Goal: Task Accomplishment & Management: Manage account settings

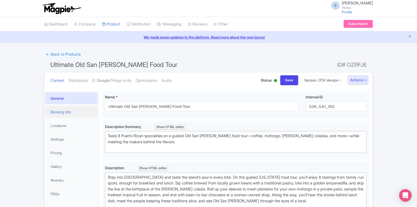
click at [61, 111] on link "Booking Info" at bounding box center [71, 112] width 52 height 12
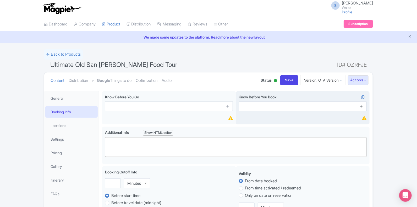
click at [360, 106] on icon at bounding box center [361, 106] width 4 height 4
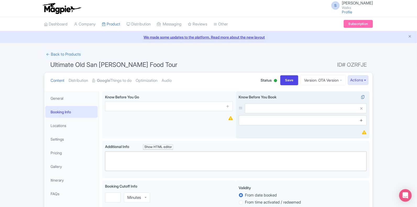
click at [362, 120] on icon at bounding box center [361, 120] width 4 height 4
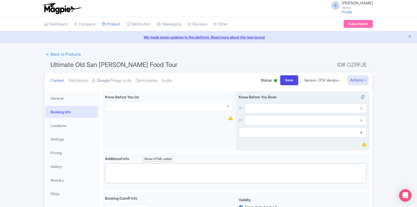
click at [362, 132] on icon at bounding box center [361, 132] width 4 height 4
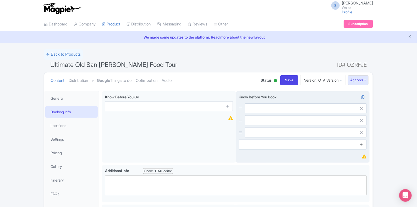
click at [360, 144] on icon at bounding box center [361, 144] width 4 height 4
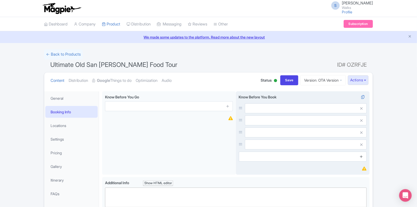
click at [361, 156] on icon at bounding box center [361, 156] width 4 height 4
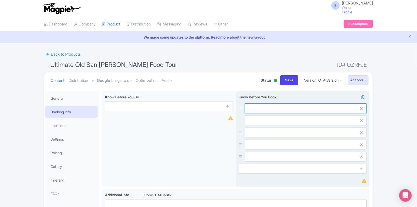
click at [313, 111] on input "text" at bounding box center [306, 108] width 122 height 10
paste input "The tour is in English."
type input "The tour is in English."
click at [273, 113] on input "text" at bounding box center [306, 108] width 122 height 10
paste input "This is a walking tour. Guests should be able to walk at a moderate pace withou…"
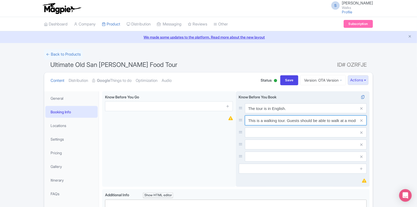
scroll to position [0, 48]
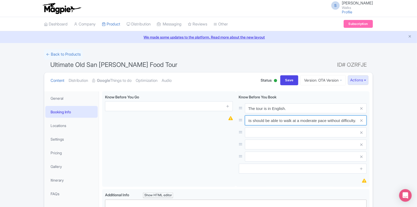
type input "This is a walking tour. Guests should be able to walk at a moderate pace withou…"
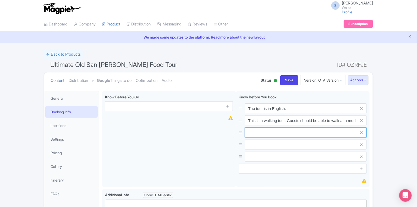
paste input "The castle is reached across the esplanade – a wide area of smooth tarmac, with…"
type input "The castle is reached across the esplanade – a wide area of smooth tarmac, with…"
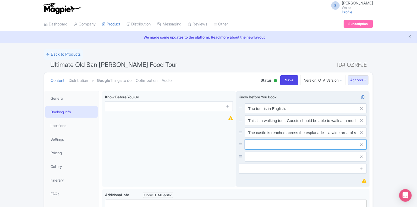
click at [265, 113] on input "text" at bounding box center [306, 108] width 122 height 10
paste input "Unfortunately due to the nature of this tour it is not suitable for guests with…"
click at [312, 113] on input "Unfortunately due to the nature of this tour it is not suitable for guests with…" at bounding box center [306, 108] width 122 height 10
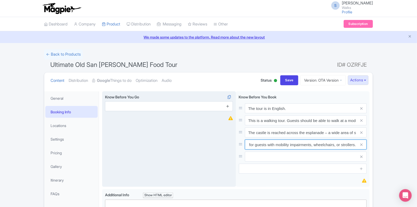
type input "Unfortunately due to the nature of this tour it is not suitable for guests with…"
click at [228, 106] on icon at bounding box center [228, 106] width 4 height 4
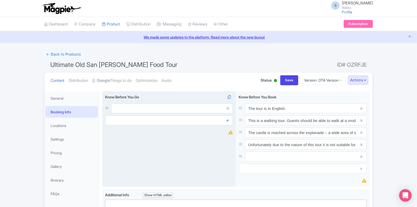
click at [228, 118] on link at bounding box center [228, 120] width 4 height 6
click at [227, 132] on icon at bounding box center [228, 132] width 4 height 4
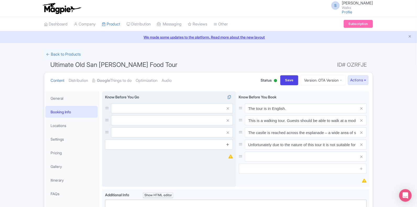
click at [228, 143] on icon at bounding box center [228, 144] width 4 height 4
click at [228, 155] on icon at bounding box center [228, 156] width 4 height 4
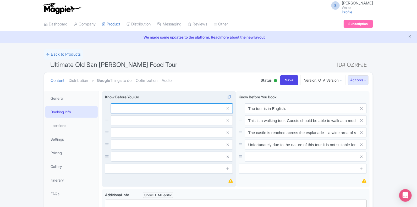
click at [179, 111] on input "text" at bounding box center [172, 108] width 122 height 10
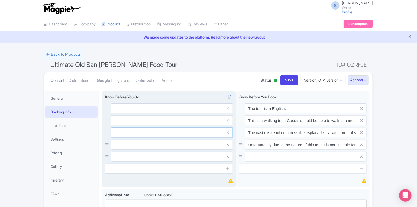
click at [151, 113] on input "text" at bounding box center [172, 108] width 122 height 10
paste input "Unfortunately due to the nature of this tour it is not suitable for guests with…"
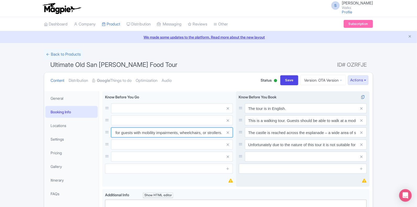
type input "Unfortunately due to the nature of this tour it is not suitable for guests with…"
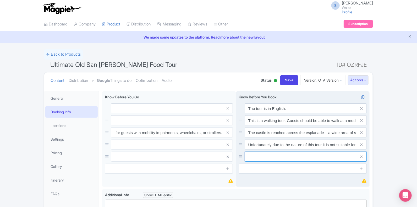
click at [257, 113] on input "text" at bounding box center [306, 108] width 122 height 10
paste input "Eating and drinking are not permitted inside the Palace's State Apartments."
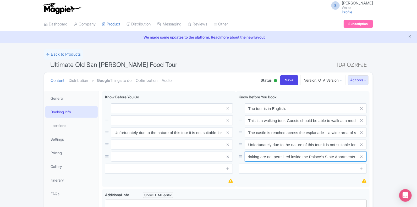
type input "Eating and drinking are not permitted inside the Palace's State Apartments."
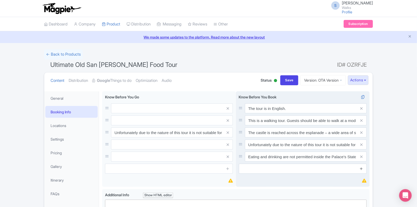
click at [361, 168] on icon at bounding box center [361, 168] width 4 height 4
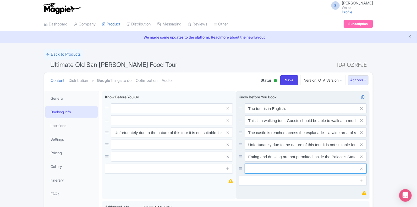
click at [321, 113] on input "text" at bounding box center [306, 108] width 122 height 10
paste input "This tour is adaptable for: Vegetarians, Pescatarians, Dairy free, Non-alcoholi…"
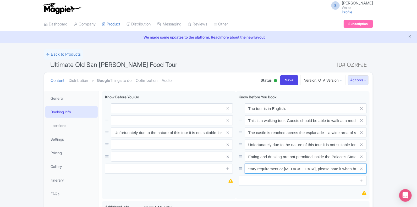
type input "This tour is adaptable for: Vegetarians, Pescatarians, Dairy free, Non-alcoholi…"
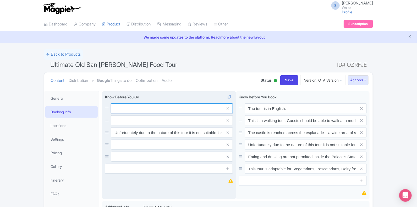
click at [128, 110] on input "text" at bounding box center [172, 108] width 122 height 10
paste input "The tour meeting time is 15 minutes prior to the start time. No refunds can be …"
type input "The tour meeting time is 15 minutes prior to the start time. No refunds can be …"
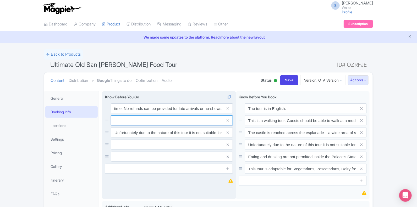
scroll to position [0, 0]
click at [123, 113] on input "text" at bounding box center [172, 108] width 122 height 10
click at [163, 113] on input "text" at bounding box center [172, 108] width 122 height 10
paste input "The castle is reached across the esplanade – a wide area of smooth tarmac, with…"
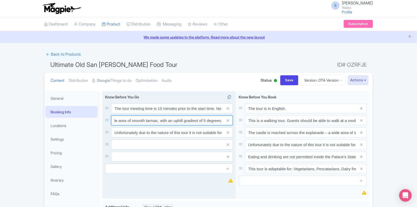
type input "The castle is reached across the esplanade – a wide area of smooth tarmac, with…"
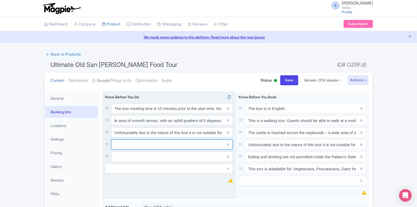
scroll to position [0, 0]
click at [146, 113] on input "text" at bounding box center [172, 108] width 122 height 10
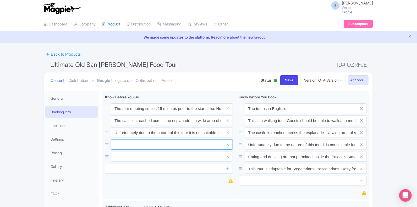
paste input "Suitcases and large rucksacks (30L or over) are not permitted in the castle."
type input "Suitcases and large rucksacks (30L or over) are not permitted in the castle."
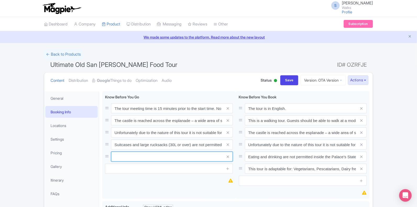
paste input "Unable to store luggage, prams, pushchairs or other personal items for visitors."
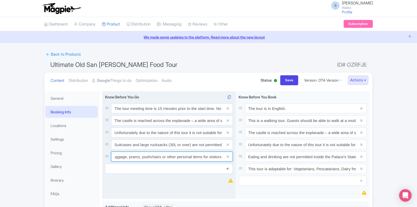
type input "Unable to store luggage, prams, pushchairs or other personal items for visitors."
click at [228, 169] on icon at bounding box center [228, 168] width 4 height 4
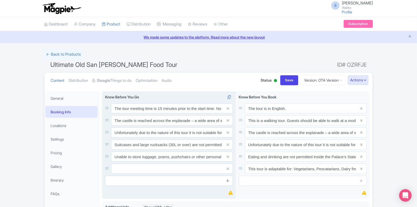
click at [227, 181] on icon at bounding box center [228, 180] width 4 height 4
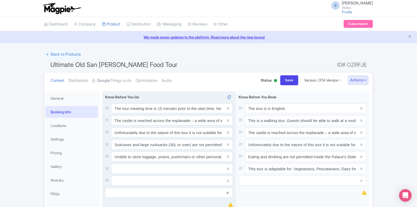
click at [227, 192] on icon at bounding box center [228, 192] width 4 height 4
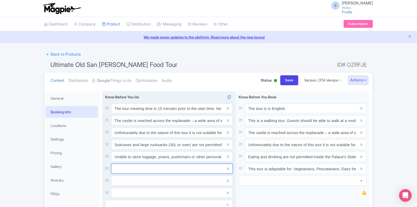
click at [213, 113] on input "text" at bounding box center [172, 108] width 122 height 10
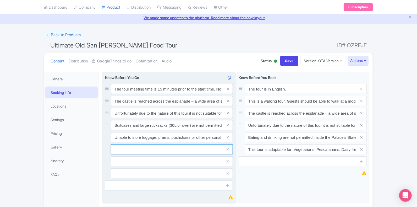
scroll to position [21, 0]
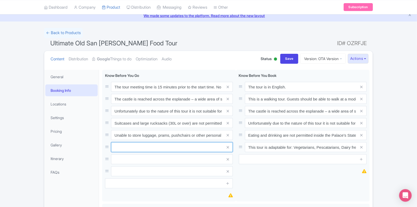
paste input "Bag searches at the castle entrance as part of our security screening process."
type input "Bag searches at the castle entrance as part of our security screening process."
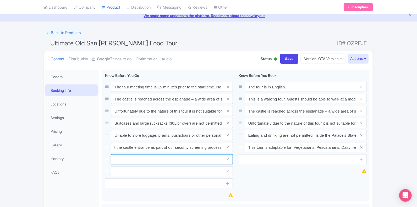
scroll to position [0, 0]
paste input "Photography and filming are not permitted inside the Palace"
type input "Photography and filming are not permitted inside the Palace"
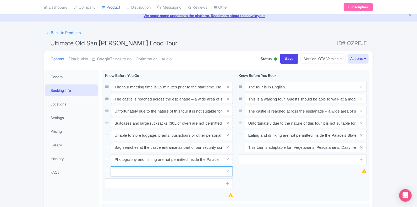
paste input "Tips/gratuities (for your guide) are always appreciated."
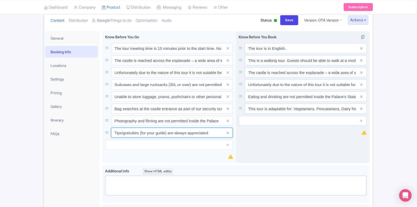
scroll to position [62, 0]
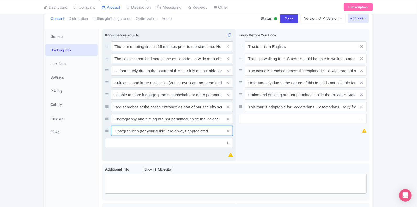
type input "Tips/gratuities (for your guide) are always appreciated."
drag, startPoint x: 228, startPoint y: 141, endPoint x: 212, endPoint y: 143, distance: 15.5
click at [212, 143] on input "text" at bounding box center [169, 143] width 128 height 10
click at [228, 143] on icon at bounding box center [228, 143] width 4 height 4
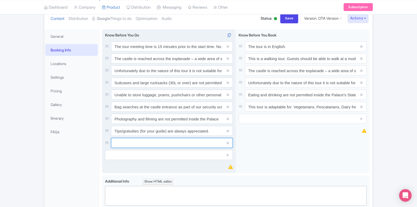
click at [212, 51] on input "text" at bounding box center [172, 46] width 122 height 10
paste input "Walks and Devour comply with all local government regulations. Please refer to …"
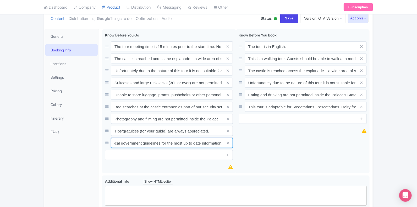
type input "Walks and Devour comply with all local government regulations. Please refer to …"
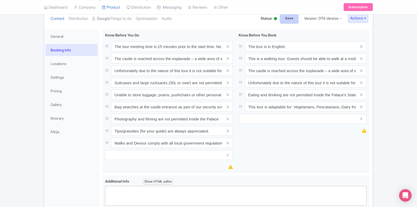
click at [285, 18] on input "Save" at bounding box center [289, 18] width 18 height 10
type input "Saving..."
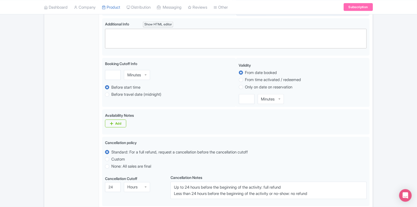
scroll to position [214, 0]
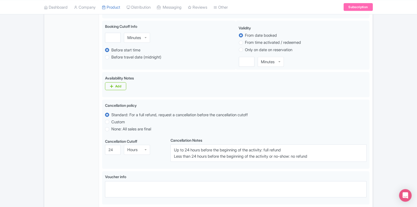
scroll to position [256, 0]
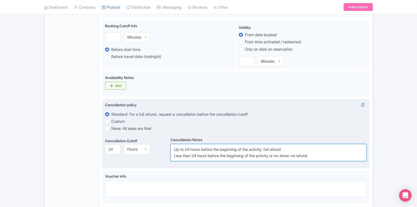
drag, startPoint x: 321, startPoint y: 157, endPoint x: 170, endPoint y: 149, distance: 151.4
click at [170, 149] on div "Cancellation Cutoff i 24 Hours Hours Cancellation Notes i Up to 24 hours before…" at bounding box center [236, 148] width 262 height 25
paste textarea "Cancellations received greater than 24 hours prior to tour commencement are ful…"
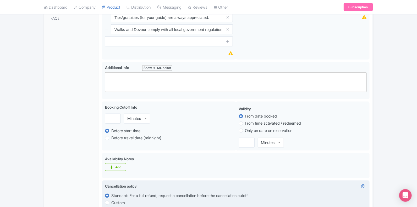
scroll to position [174, 0]
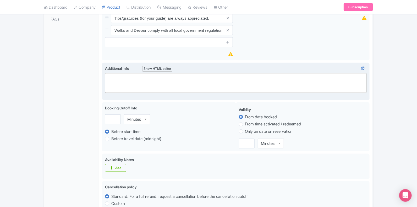
type textarea "Up to 24 hours before the beginning of the activity: full refund Cancellations …"
click at [166, 78] on trix-editor at bounding box center [236, 83] width 262 height 20
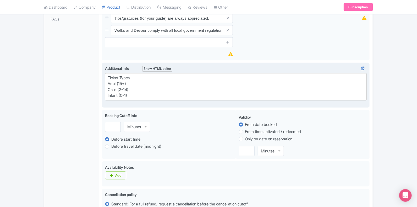
type trix-editor "<div>Ticket Types<br>Adult (15+)<br>Child (2-14)<br>Infant (0-1)</div>"
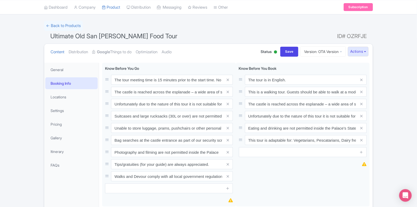
scroll to position [0, 0]
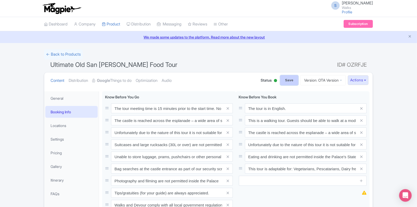
click at [283, 82] on input "Save" at bounding box center [289, 80] width 18 height 10
type input "Saving..."
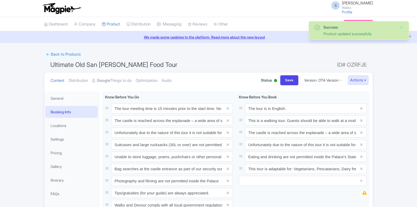
scroll to position [91, 0]
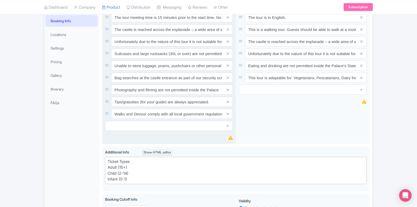
type trix-editor "<div>Ticket Types<br>Adult (15+)<br>Child (2-14)<br>Infant (0-1)</div>"
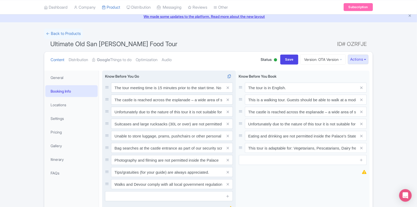
scroll to position [20, 0]
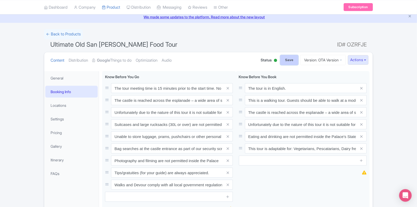
click at [283, 59] on input "Save" at bounding box center [289, 60] width 18 height 10
type input "Saving..."
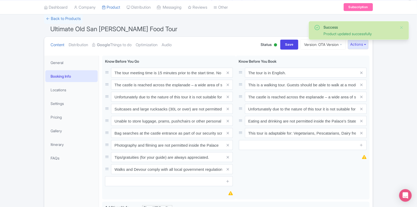
scroll to position [35, 0]
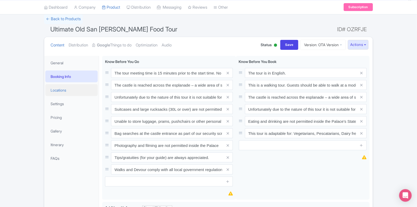
click at [61, 90] on link "Locations" at bounding box center [71, 90] width 52 height 12
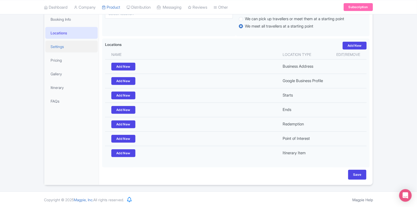
scroll to position [0, 0]
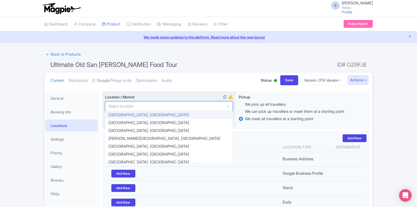
click at [127, 109] on div at bounding box center [169, 106] width 128 height 10
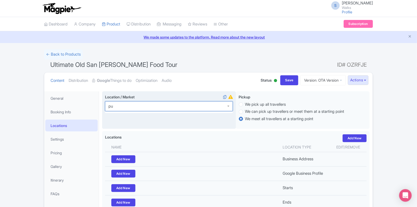
type input "p"
type input "San Juan"
click at [130, 124] on div "Location / Market i San Juan, Puerto Rico San Juan, Puerto Rico Puerto de San J…" at bounding box center [169, 110] width 134 height 38
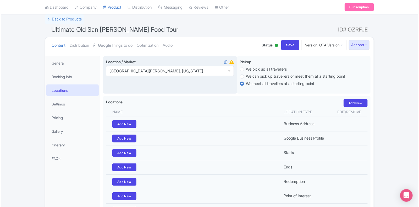
scroll to position [36, 0]
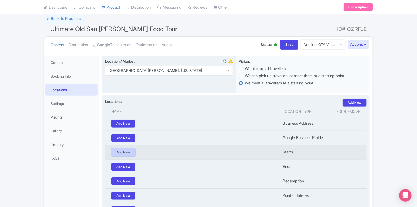
click at [129, 151] on link "Add New" at bounding box center [123, 152] width 24 height 8
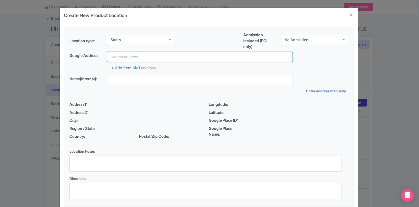
click at [122, 57] on input "text" at bounding box center [200, 57] width 186 height 10
paste input "Plaza de San José, next to Monumento Juan Ponce de León"
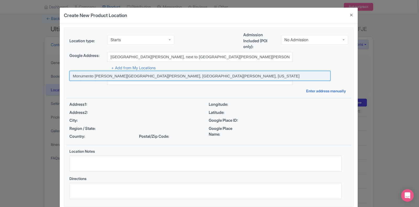
click at [126, 73] on input at bounding box center [199, 76] width 261 height 10
type input "Monumento Juan Ponce de León, San Juan, Puerto Rico"
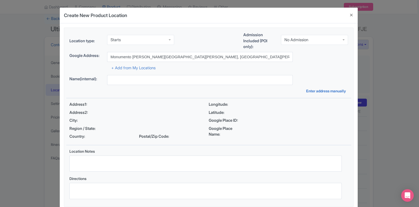
type input "Monumento Juan Ponce de León, FV8J+WMF, San Juan, 00901, Puerto Rico"
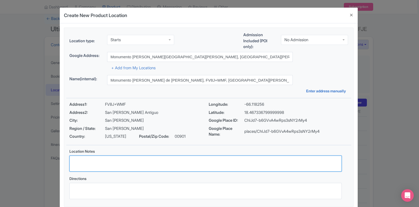
click at [91, 159] on textarea "Location Notes" at bounding box center [205, 163] width 272 height 16
paste textarea "Plaza de San José, next to Monumento Juan Ponce de León"
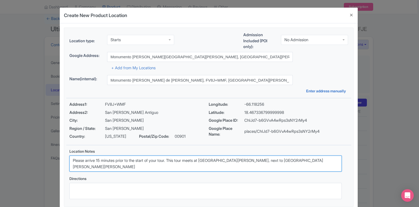
type textarea "Please arrive 15 minutes prior to the start of your tour. This tour meets at Pl…"
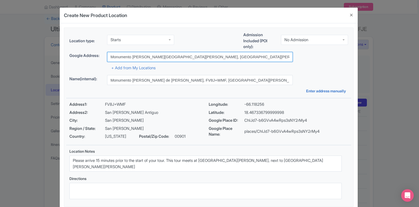
drag, startPoint x: 212, startPoint y: 56, endPoint x: 101, endPoint y: 57, distance: 111.1
click at [101, 57] on div "Google Address: Monumento Juan Ponce de León, San Juan, Puerto Rico" at bounding box center [208, 57] width 279 height 10
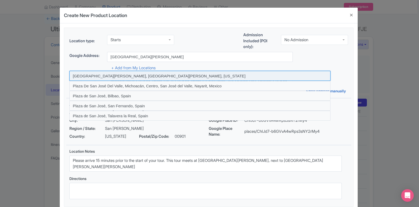
click at [103, 74] on input at bounding box center [199, 76] width 261 height 10
type input "Plaza de San José, San Juan, Puerto Rico"
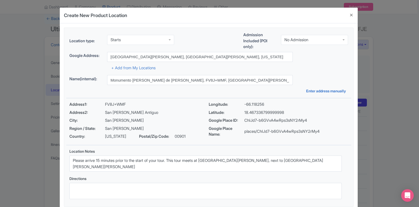
type input "Plaza de San José, Plaza de San José, San Juan, 00901, Puerto Rico"
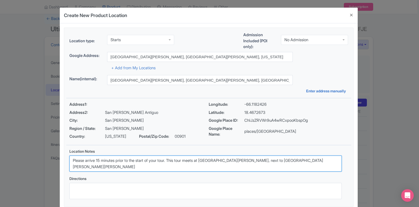
click at [322, 161] on textarea "Please arrive 15 minutes prior to the start of your tour. This tour meets at Pl…" at bounding box center [205, 163] width 272 height 16
paste textarea "This tour meets in Plaza de San José next to Monumento Juan Ponce de León. Your…"
drag, startPoint x: 320, startPoint y: 161, endPoint x: 218, endPoint y: 174, distance: 102.4
click at [218, 174] on div "Location Notes Please arrive 15 minutes prior to the start of your tour. This t…" at bounding box center [205, 162] width 279 height 28
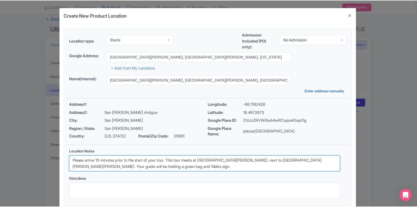
scroll to position [30, 0]
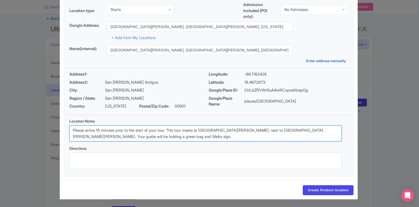
type textarea "Please arrive 15 minutes prior to the start of your tour. This tour meets at Pl…"
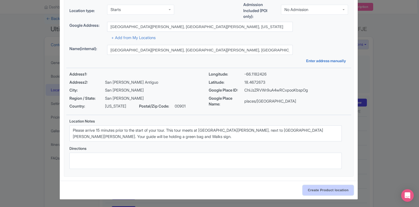
click at [313, 187] on input "Create Product location" at bounding box center [328, 190] width 51 height 10
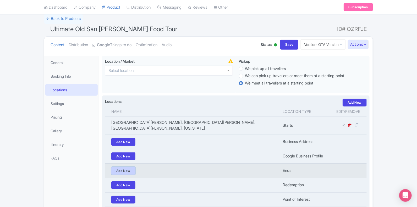
click at [125, 167] on link "Add New" at bounding box center [123, 171] width 24 height 8
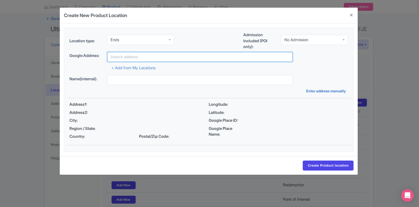
click at [152, 54] on input "text" at bounding box center [200, 57] width 186 height 10
paste input "Ferangi Chocolat, 206 C de San Jose, Esq C de La Fortaleza, Viejo San Juan"
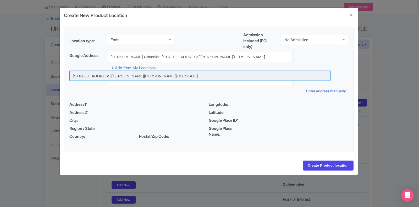
click at [146, 73] on input at bounding box center [199, 76] width 261 height 10
type input "206 Calle de San José, San Juan, Puerto Rico"
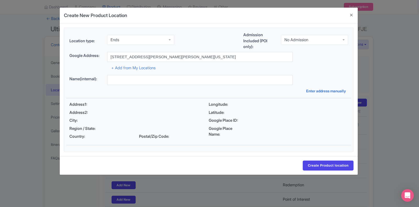
type input "206 C. de San José, 206 C. de San José, San Juan, 00901, Puerto Rico"
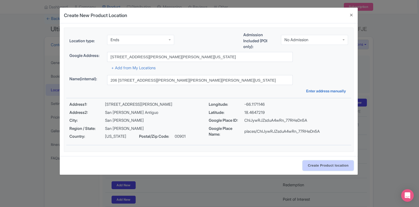
click at [325, 162] on input "Create Product location" at bounding box center [328, 165] width 51 height 10
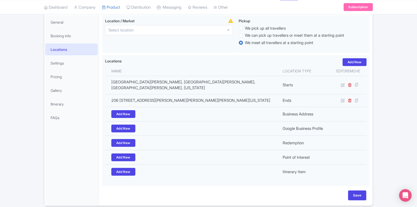
scroll to position [0, 0]
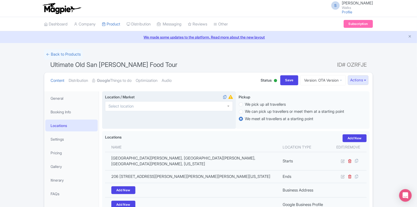
click at [201, 103] on div at bounding box center [169, 106] width 128 height 10
type input "San Juan"
click at [198, 127] on div "Location / Market San Juan, Puerto Rico San Juan, Puerto Rico San Juan, Argenti…" at bounding box center [169, 110] width 134 height 38
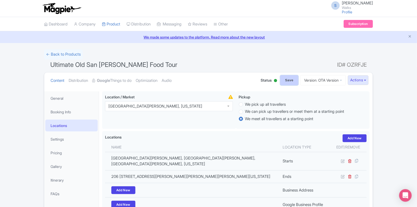
click at [284, 81] on input "Save" at bounding box center [289, 80] width 18 height 10
type input "Update Product"
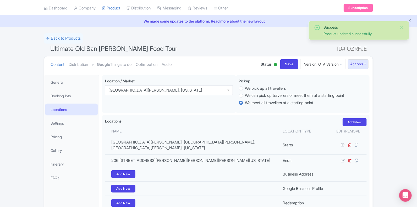
scroll to position [14, 0]
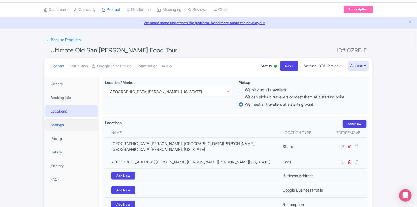
click at [65, 127] on link "Settings" at bounding box center [71, 125] width 52 height 12
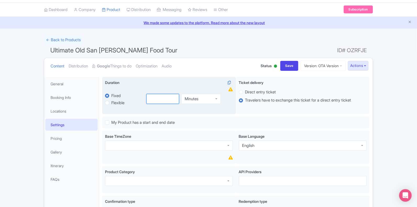
click at [155, 96] on input "number" at bounding box center [162, 99] width 33 height 10
type input "3.15"
click at [207, 97] on div "Minutes" at bounding box center [201, 98] width 40 height 10
click at [206, 112] on div "Duration i fixed Fixed Flexible minutes 3.15 Hours Hours Minutes Hours Days" at bounding box center [169, 95] width 134 height 37
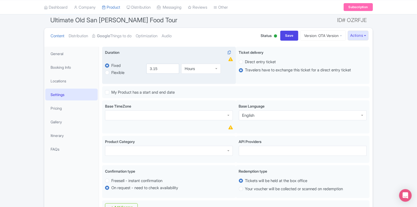
scroll to position [45, 0]
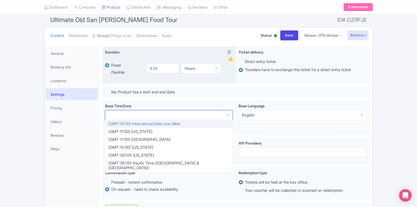
click at [206, 112] on div at bounding box center [169, 115] width 128 height 10
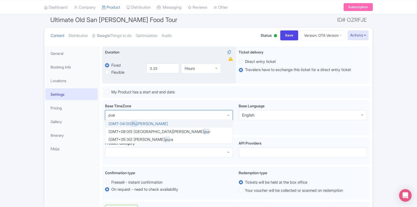
type input "puer"
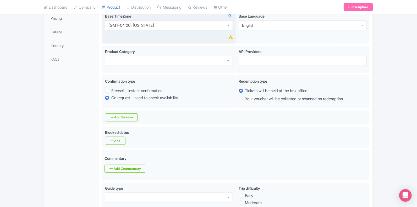
scroll to position [135, 0]
click at [229, 62] on div at bounding box center [169, 60] width 128 height 10
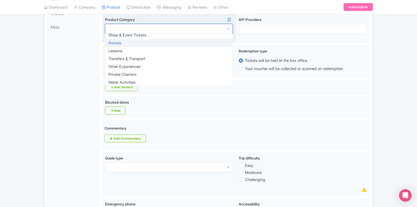
scroll to position [165, 0]
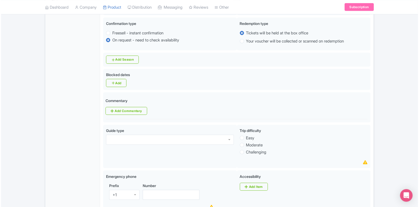
scroll to position [195, 0]
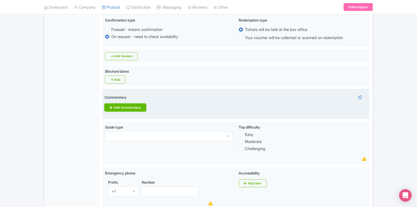
click at [117, 107] on link "Add Commentary" at bounding box center [125, 107] width 41 height 8
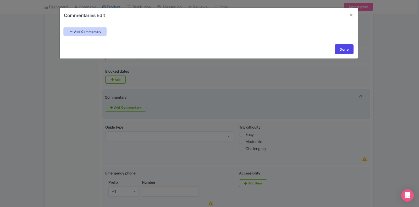
click at [96, 31] on link "Add Commentary" at bounding box center [85, 32] width 42 height 8
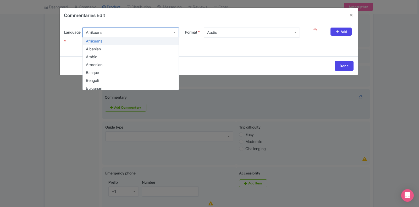
click at [139, 32] on div "Afrikaans" at bounding box center [131, 33] width 96 height 10
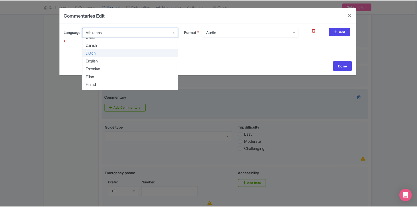
scroll to position [98, 0]
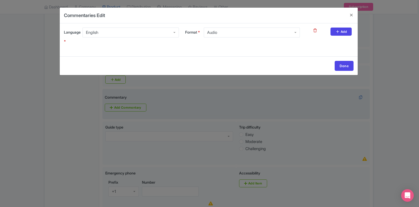
click at [114, 59] on div "Done" at bounding box center [209, 65] width 298 height 19
click at [262, 33] on div "Audio" at bounding box center [252, 33] width 96 height 10
click at [344, 64] on link "Done" at bounding box center [344, 66] width 19 height 10
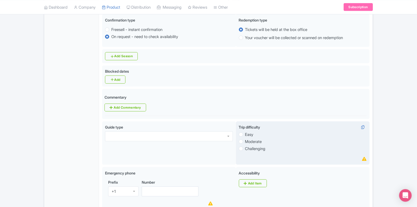
click at [240, 133] on label "Easy" at bounding box center [303, 134] width 128 height 6
click at [245, 133] on input "Easy" at bounding box center [247, 133] width 5 height 5
radio input "true"
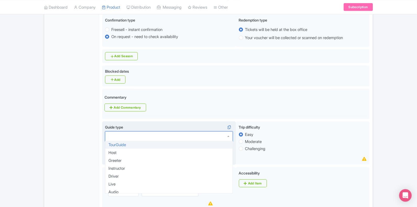
click at [226, 136] on div at bounding box center [169, 136] width 128 height 10
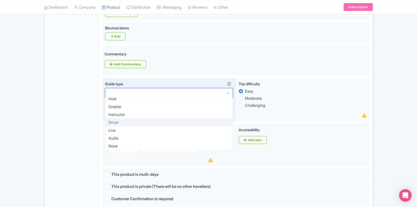
scroll to position [0, 0]
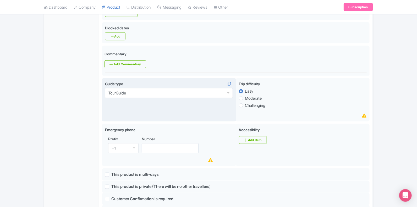
click at [99, 113] on div "The tour meeting time is 15 minutes prior to the start time. No refunds can be …" at bounding box center [236, 140] width 274 height 583
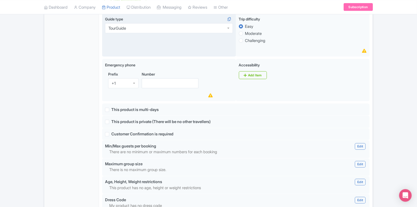
scroll to position [305, 0]
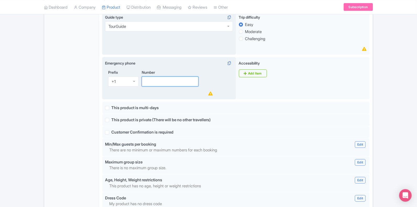
click at [162, 83] on input "Number" at bounding box center [170, 81] width 57 height 10
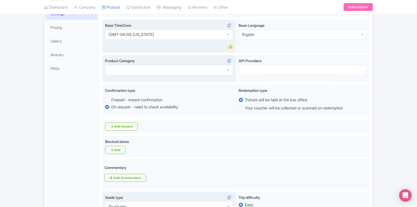
scroll to position [0, 0]
click at [152, 71] on div at bounding box center [169, 70] width 128 height 10
click at [118, 74] on div "Tours & Sightseeing" at bounding box center [169, 70] width 128 height 10
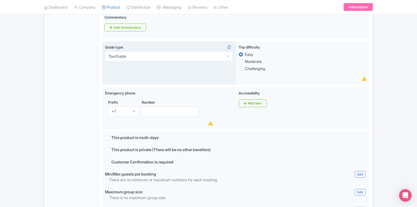
scroll to position [276, 0]
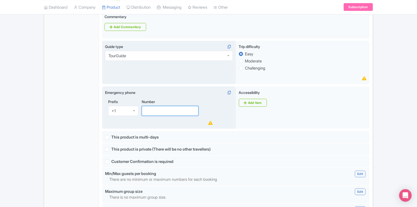
click at [148, 110] on input "Number" at bounding box center [170, 111] width 57 height 10
paste input "(202) 684-6916"
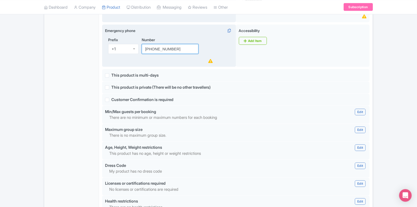
scroll to position [338, 0]
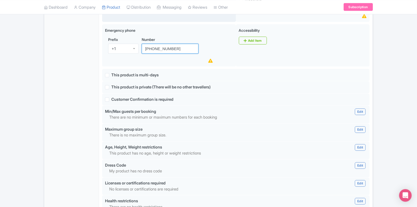
type input "(202) 684-6916"
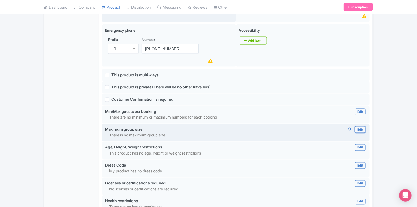
click at [359, 130] on link "Edit" at bounding box center [360, 129] width 10 height 7
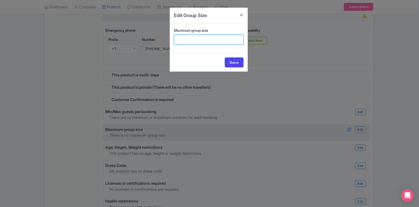
click at [225, 41] on input "Maximum group size" at bounding box center [209, 40] width 70 height 10
type input "12"
click at [232, 60] on link "Done" at bounding box center [234, 62] width 19 height 10
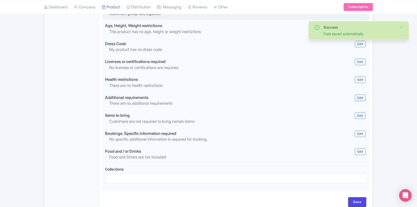
scroll to position [489, 0]
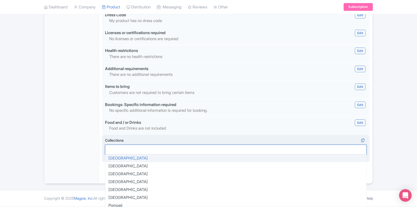
click at [181, 149] on div at bounding box center [236, 149] width 262 height 10
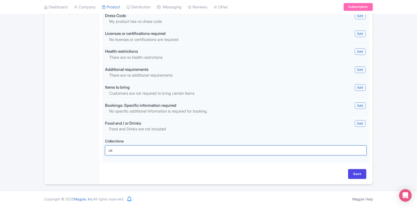
type input "u"
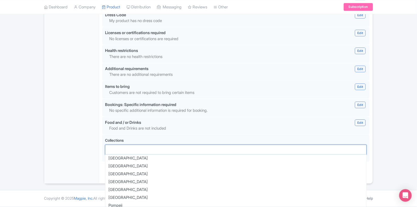
scroll to position [128, 0]
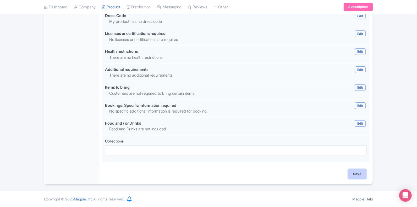
click at [355, 173] on input "Save" at bounding box center [357, 174] width 18 height 10
type input "Saving..."
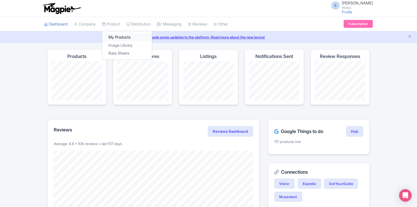
click at [122, 36] on link "My Products" at bounding box center [127, 37] width 50 height 8
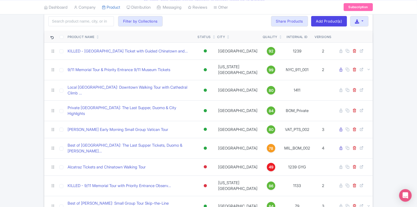
scroll to position [39, 0]
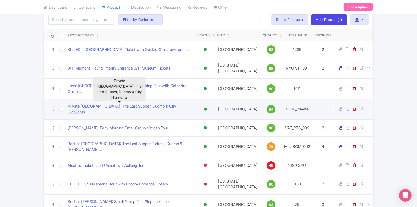
click at [110, 103] on link "Private [GEOGRAPHIC_DATA]: The Last Supper, Duomo & City Highlights" at bounding box center [131, 109] width 126 height 12
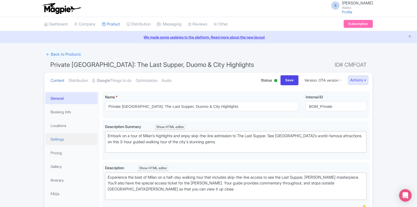
click at [63, 137] on link "Settings" at bounding box center [71, 139] width 52 height 12
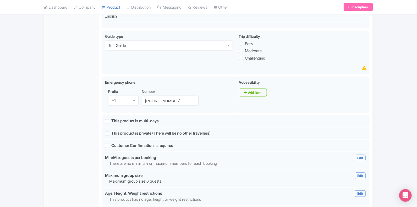
scroll to position [298, 0]
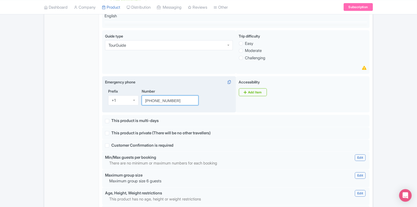
drag, startPoint x: 175, startPoint y: 100, endPoint x: 142, endPoint y: 96, distance: 33.2
click at [142, 96] on div "Number (202) 684-6916" at bounding box center [177, 96] width 71 height 17
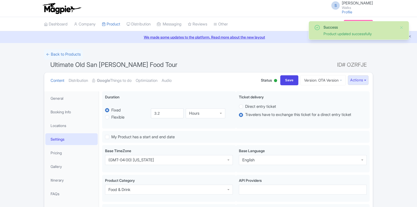
scroll to position [91, 0]
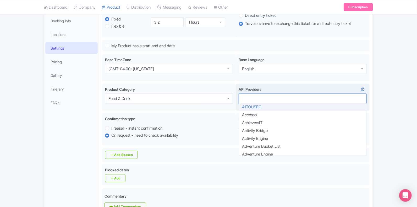
click at [249, 101] on div at bounding box center [303, 99] width 128 height 10
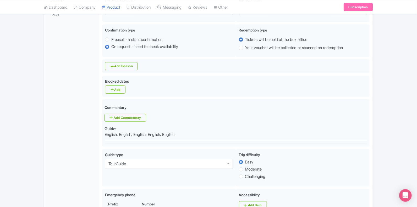
scroll to position [180, 0]
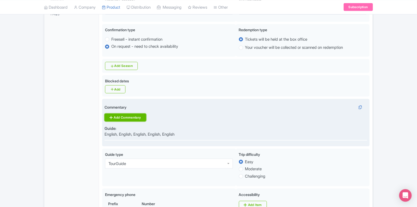
click at [113, 116] on link "Add Commentary" at bounding box center [125, 117] width 41 height 8
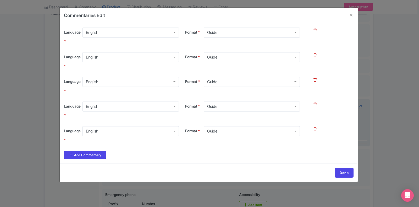
click at [315, 54] on icon at bounding box center [315, 55] width 3 height 4
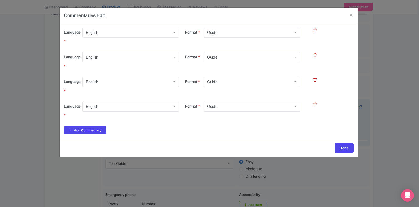
click at [315, 54] on icon at bounding box center [315, 55] width 3 height 4
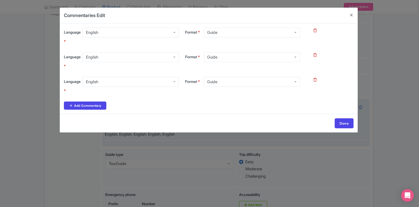
click at [315, 54] on icon at bounding box center [315, 55] width 3 height 4
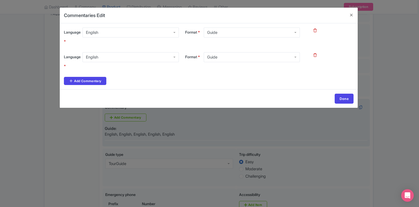
click at [315, 55] on icon at bounding box center [315, 55] width 3 height 4
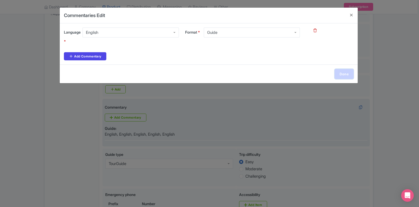
click at [340, 74] on link "Done" at bounding box center [344, 74] width 19 height 10
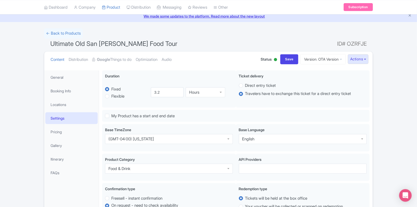
scroll to position [0, 0]
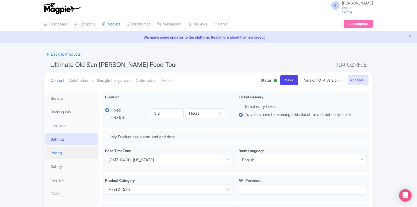
click at [64, 154] on link "Pricing" at bounding box center [71, 153] width 52 height 12
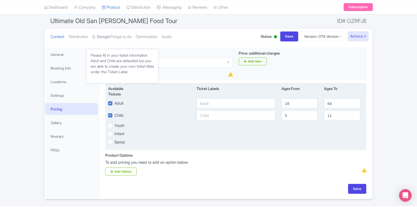
scroll to position [44, 0]
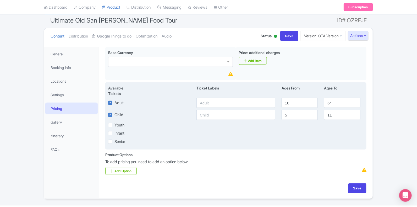
click at [114, 133] on label "Infant" at bounding box center [119, 133] width 10 height 6
click at [114, 133] on input "Infant" at bounding box center [115, 131] width 3 height 3
checkbox input "true"
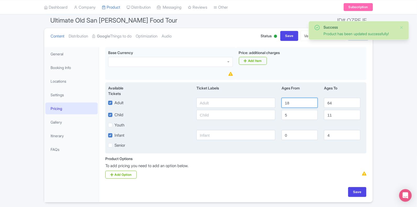
click at [299, 102] on input "18" at bounding box center [300, 103] width 36 height 10
type input "15"
drag, startPoint x: 333, startPoint y: 102, endPoint x: 316, endPoint y: 99, distance: 17.1
click at [316, 99] on div "Adult 15 64" at bounding box center [236, 103] width 262 height 10
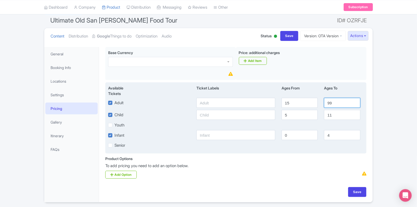
type input "99"
click at [299, 113] on input "5" at bounding box center [300, 115] width 36 height 10
type input "2"
click at [342, 114] on input "11" at bounding box center [342, 115] width 36 height 10
type input "14"
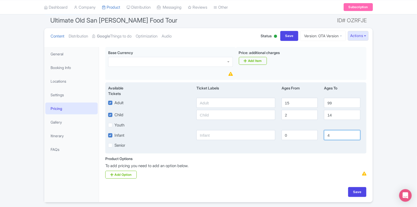
click at [337, 135] on input "4" at bounding box center [342, 135] width 36 height 10
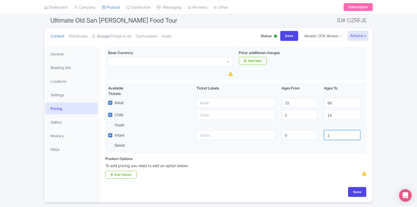
type input "1"
click at [321, 154] on div "Base Currency Price: additional charges i Add Item Available Tickets i Ticket L…" at bounding box center [235, 101] width 267 height 109
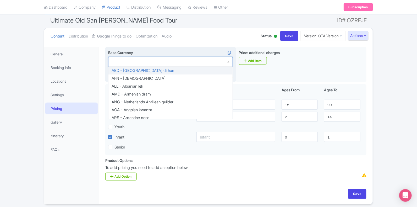
click at [209, 61] on div at bounding box center [170, 62] width 125 height 10
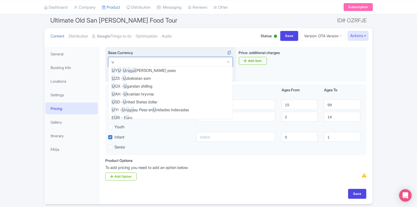
scroll to position [482, 0]
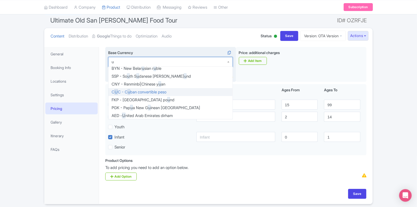
type input "us"
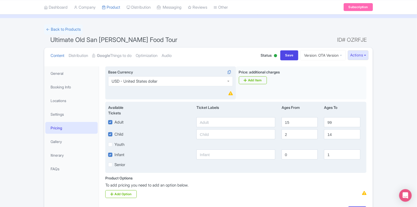
scroll to position [0, 0]
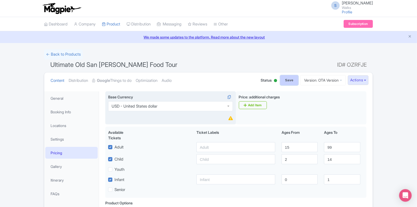
click at [283, 78] on input "Save" at bounding box center [289, 80] width 18 height 10
type input "Update Product"
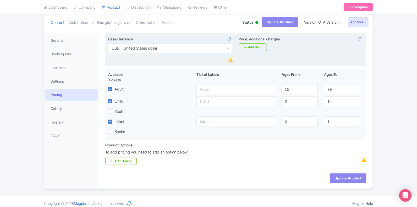
scroll to position [63, 0]
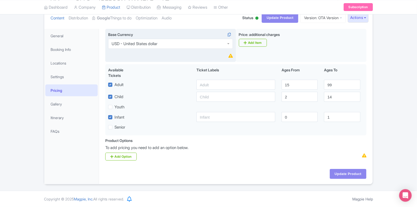
click at [280, 168] on div "Base Currency USD - United States dollar USD - United States dollar AED - Unite…" at bounding box center [235, 99] width 267 height 140
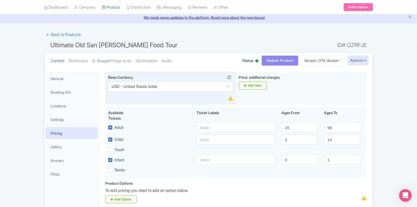
scroll to position [19, 0]
click at [60, 133] on link "Pricing" at bounding box center [71, 134] width 52 height 12
click at [60, 118] on link "Settings" at bounding box center [71, 120] width 52 height 12
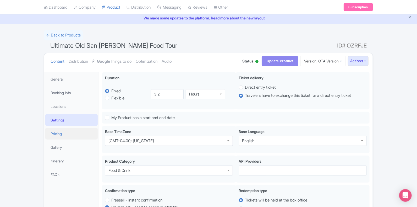
click at [59, 135] on link "Pricing" at bounding box center [71, 134] width 52 height 12
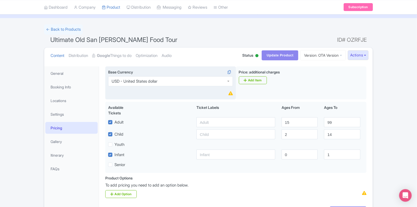
scroll to position [17, 0]
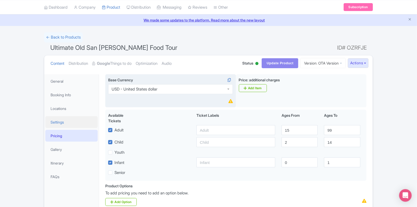
click at [62, 122] on link "Settings" at bounding box center [71, 122] width 52 height 12
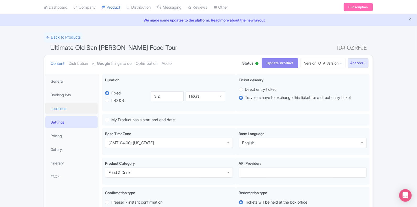
click at [66, 108] on link "Locations" at bounding box center [71, 108] width 52 height 12
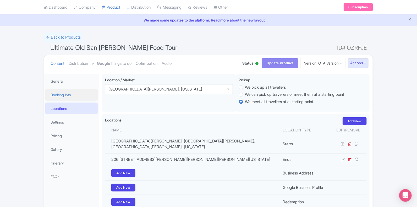
click at [70, 94] on link "Booking Info" at bounding box center [71, 95] width 52 height 12
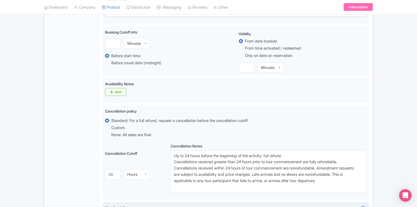
scroll to position [258, 0]
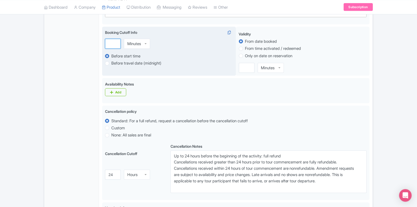
click at [109, 42] on input "number" at bounding box center [113, 44] width 16 height 10
type input "24"
click at [138, 40] on div "Minutes" at bounding box center [137, 44] width 26 height 10
click at [86, 86] on div "General Booking Info Locations Settings Pricing Gallery Itinerary FAQs" at bounding box center [71, 81] width 55 height 495
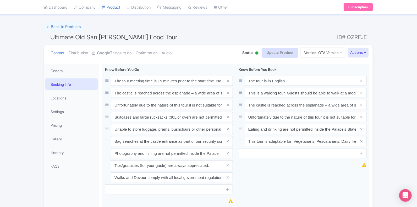
scroll to position [0, 0]
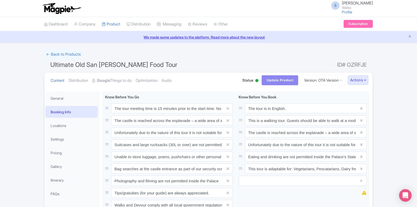
click at [255, 79] on div at bounding box center [256, 80] width 3 height 3
click at [237, 60] on h1 "Ultimate Old San Juan Food Tour ID# OZRFJE" at bounding box center [208, 65] width 329 height 13
click at [62, 99] on link "General" at bounding box center [71, 98] width 52 height 12
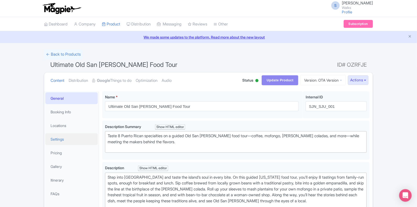
click at [68, 137] on link "Settings" at bounding box center [71, 139] width 52 height 12
